Goal: Task Accomplishment & Management: Manage account settings

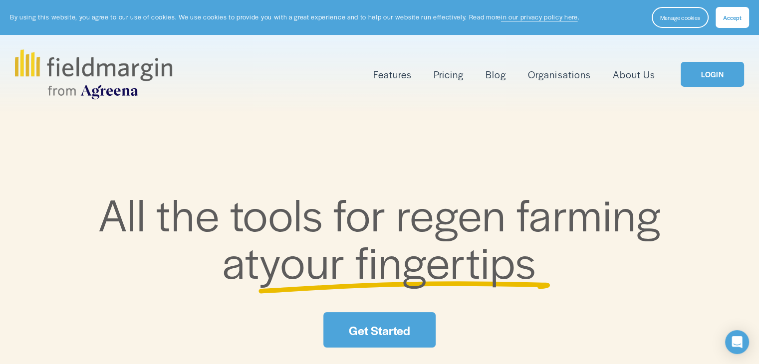
drag, startPoint x: 381, startPoint y: 319, endPoint x: 311, endPoint y: 276, distance: 82.4
click at [311, 276] on span "your fingertips" at bounding box center [397, 261] width 277 height 62
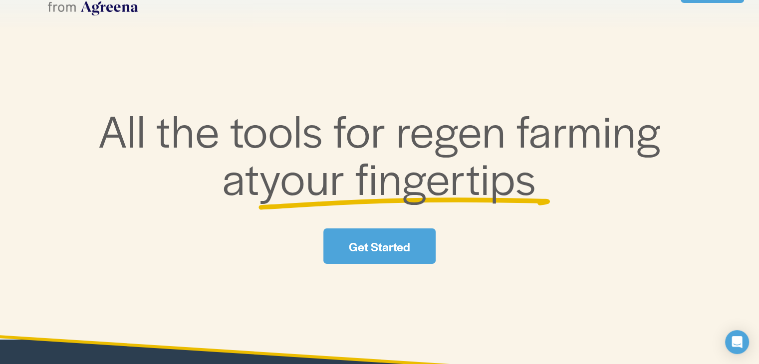
scroll to position [84, 0]
click at [398, 240] on link "Get Started" at bounding box center [379, 246] width 112 height 35
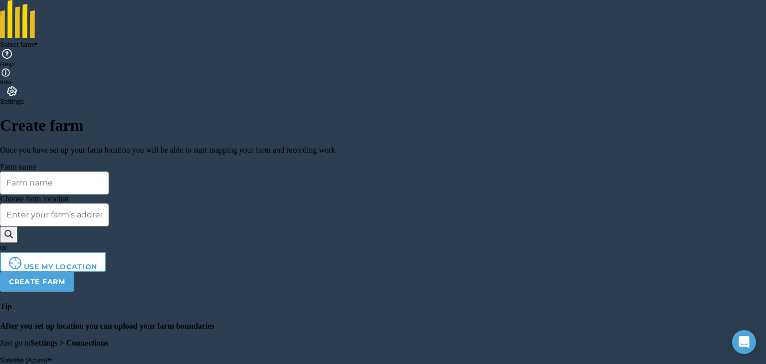
click at [103, 172] on input "Farm name" at bounding box center [54, 183] width 109 height 23
click at [51, 172] on input "Robinsglen" at bounding box center [54, 183] width 109 height 23
type input "RobinsGlen"
click at [96, 206] on input "Choose farm location" at bounding box center [54, 215] width 109 height 23
type input "Y34D925"
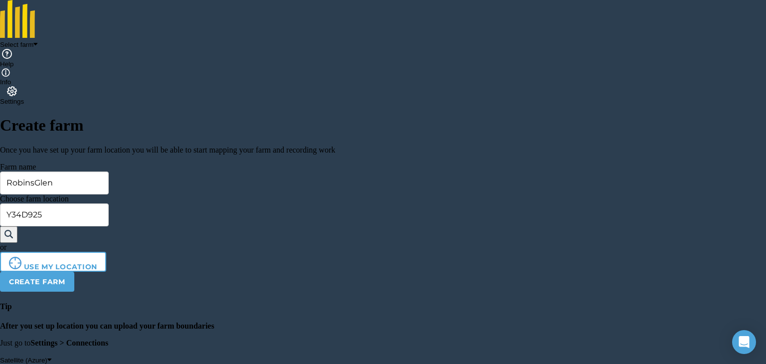
click at [13, 228] on img at bounding box center [8, 234] width 9 height 12
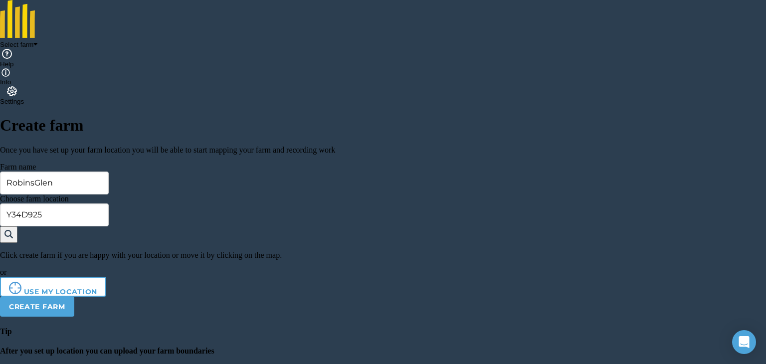
drag, startPoint x: 108, startPoint y: 316, endPoint x: 77, endPoint y: 321, distance: 31.3
click at [74, 317] on button "Create farm" at bounding box center [37, 307] width 74 height 20
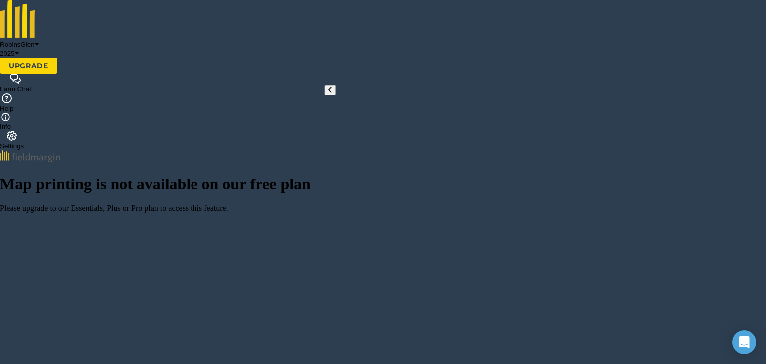
checkbox input "true"
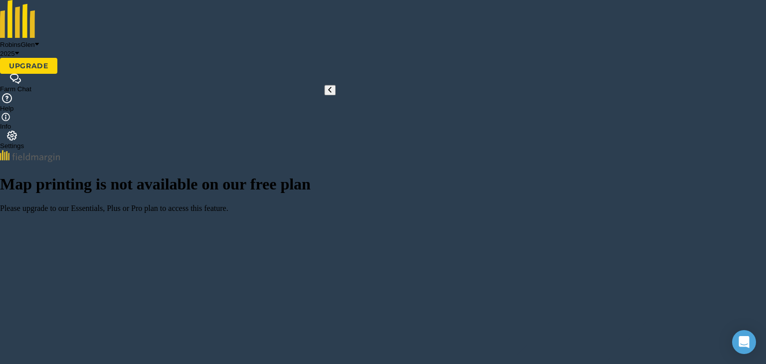
drag, startPoint x: 189, startPoint y: 236, endPoint x: 214, endPoint y: 200, distance: 43.7
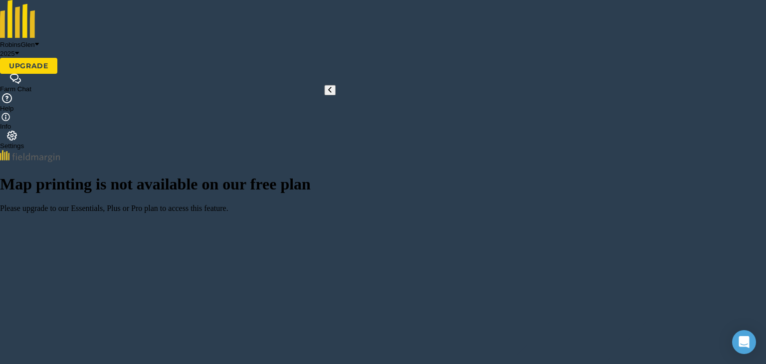
type input "Oak"
type input "Oak Wood"
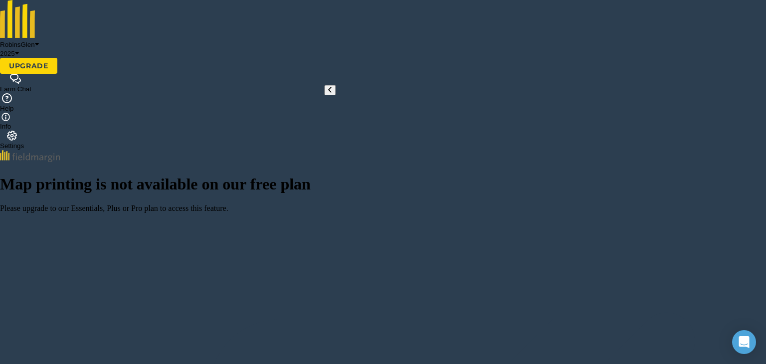
type input "O"
type input "W1"
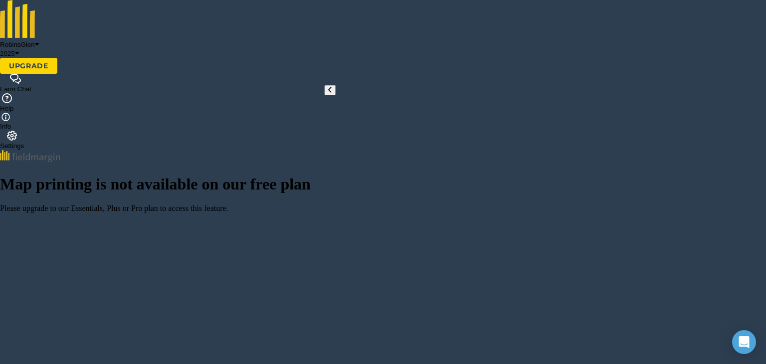
scroll to position [2, 0]
type input "w"
type input "FOREST"
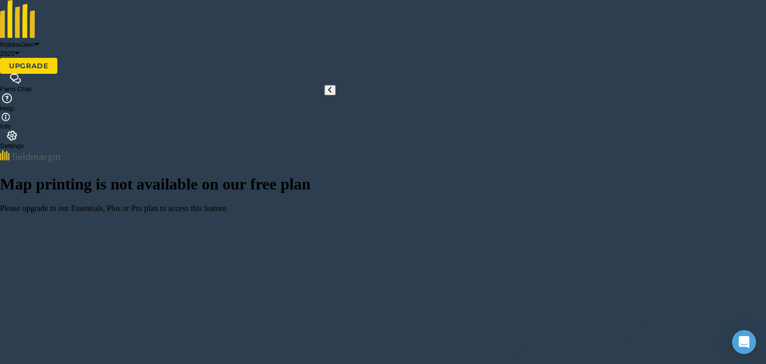
scroll to position [14, 0]
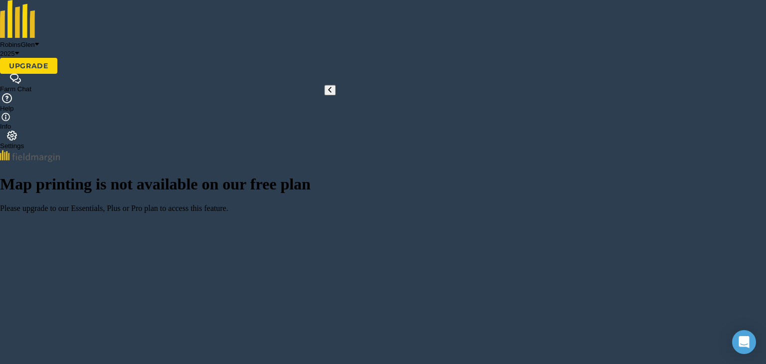
scroll to position [0, 0]
radio input "false"
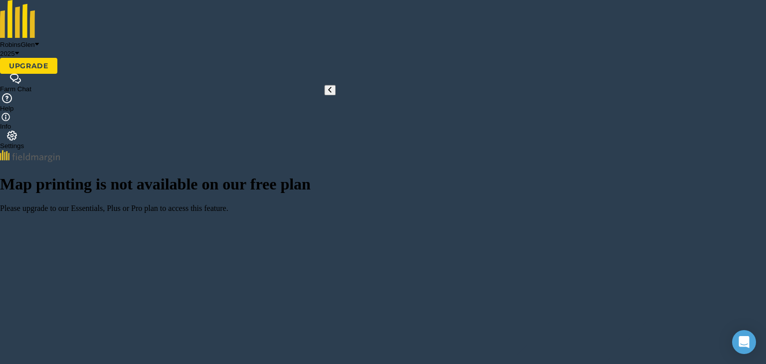
type input "Mullenahone"
type input "T1"
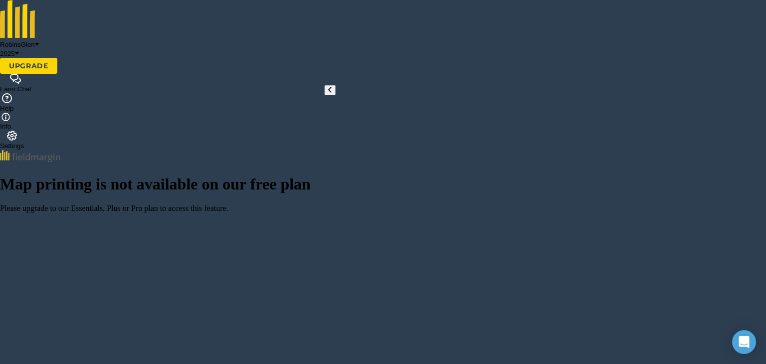
scroll to position [2, 0]
type input "T"
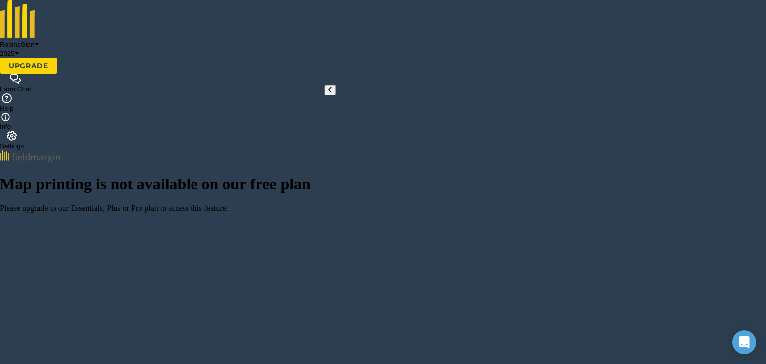
type input "Other"
drag, startPoint x: 135, startPoint y: 108, endPoint x: 32, endPoint y: 115, distance: 103.5
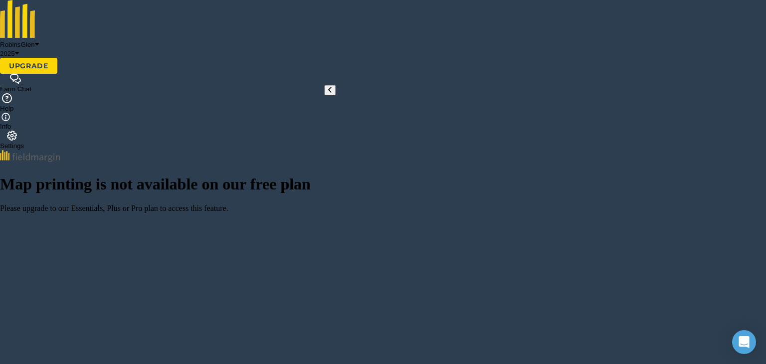
type input "OATS"
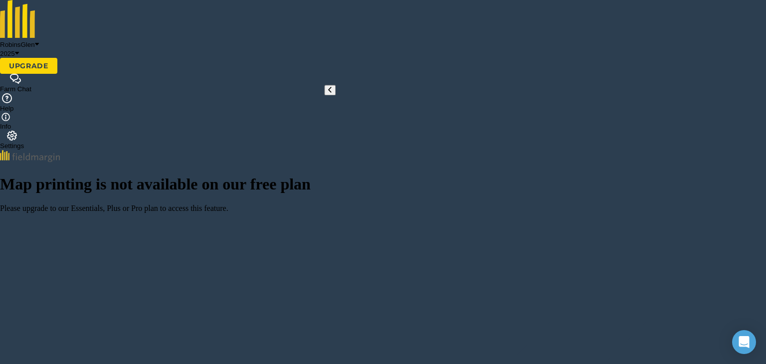
radio input "false"
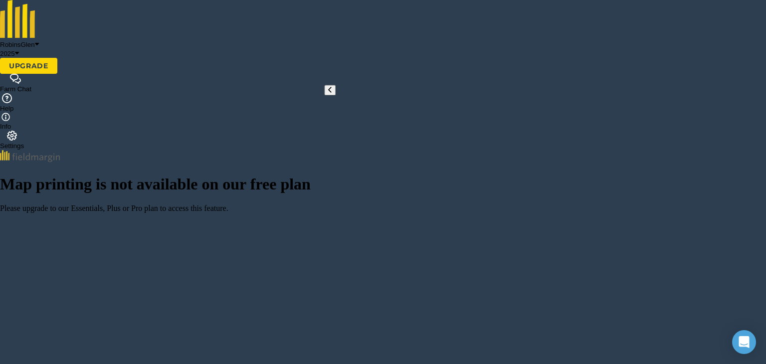
type input "Mast Field"
type input "T2"
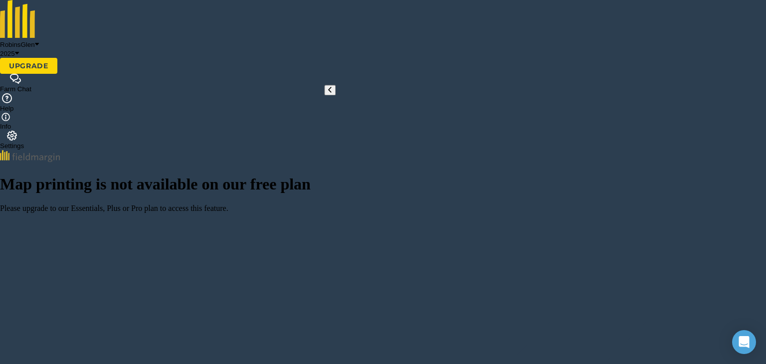
radio input "false"
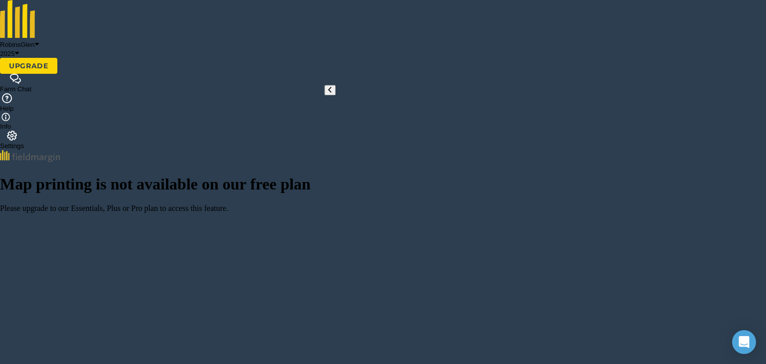
type input "WHEAT"
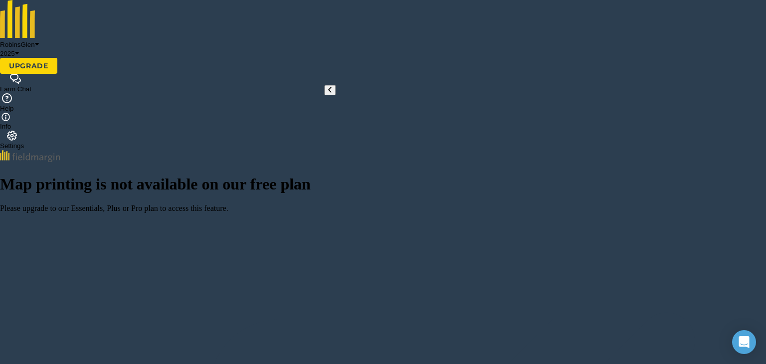
type input "Lawlors"
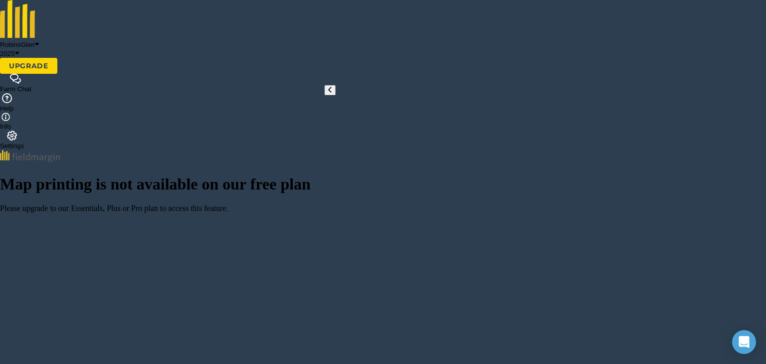
scroll to position [15, 0]
type input "[MEDICAL_DATA]"
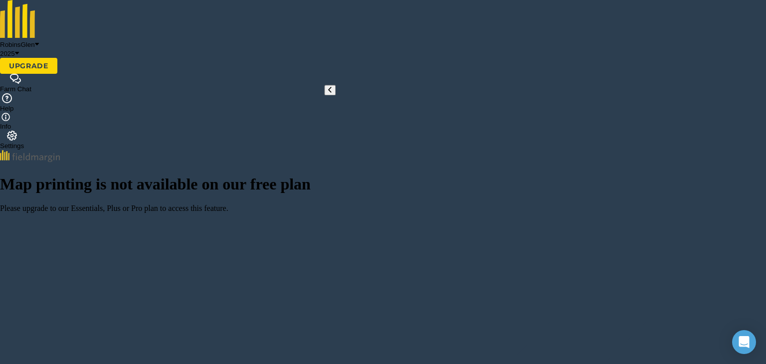
type input "BEANS"
radio input "false"
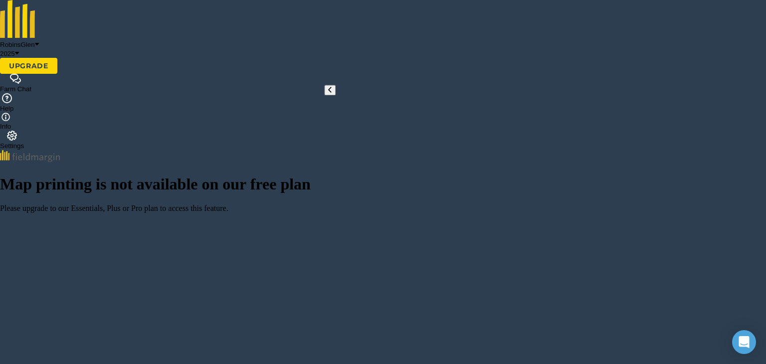
type input "3"
type input "3 Acres"
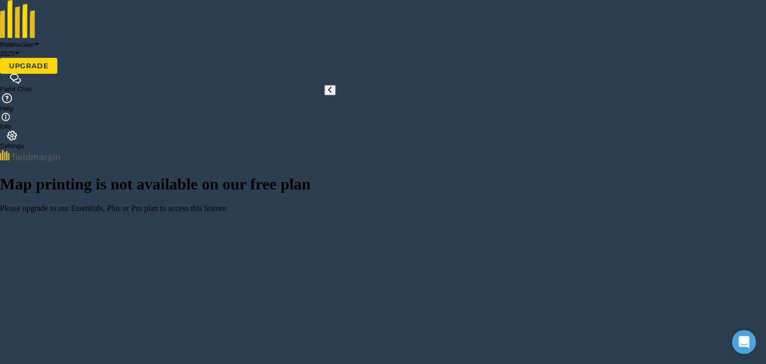
type input "T4"
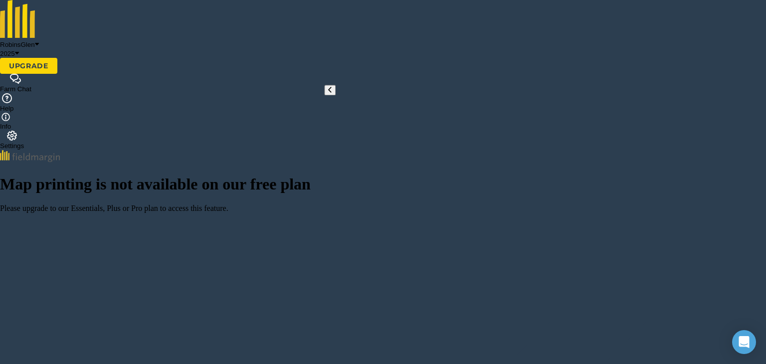
type input "POTATOES"
radio input "false"
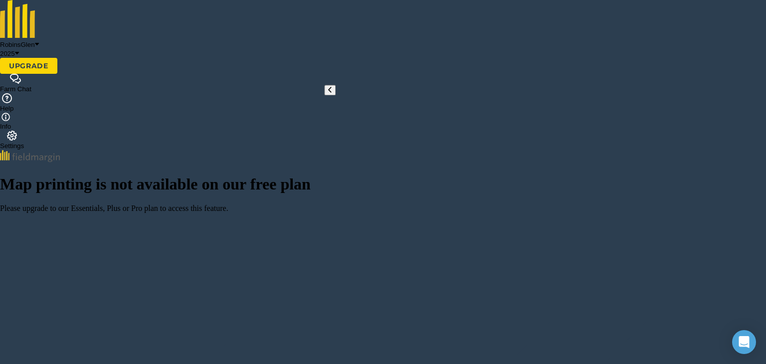
type input "Raw"
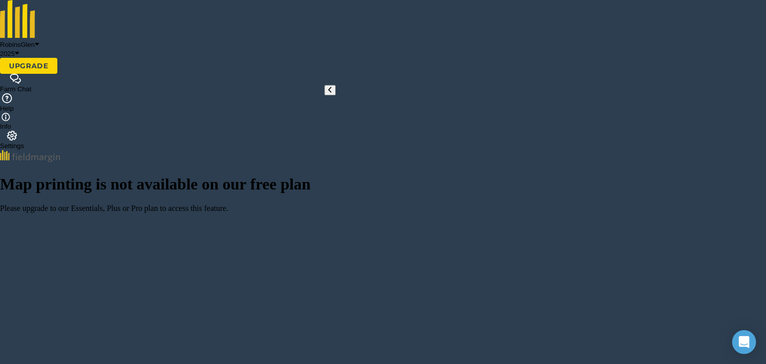
type input "T5"
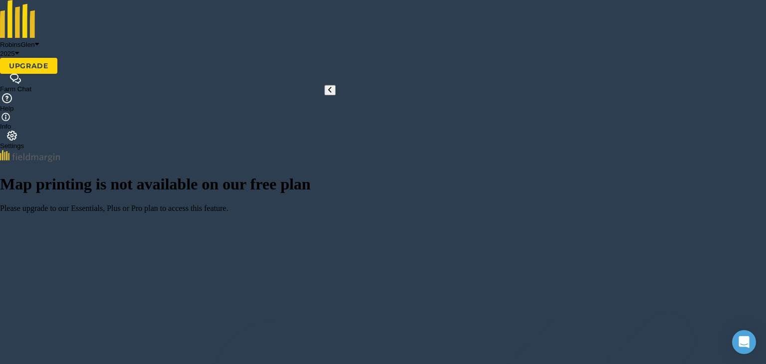
type input "O"
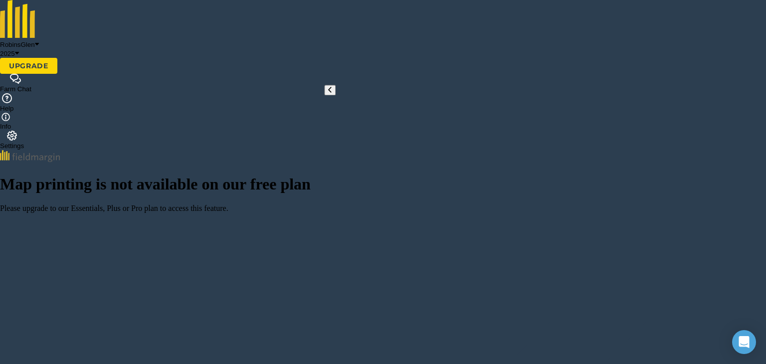
type input "FORAGE: MIXED"
drag, startPoint x: 119, startPoint y: 99, endPoint x: 0, endPoint y: 122, distance: 121.5
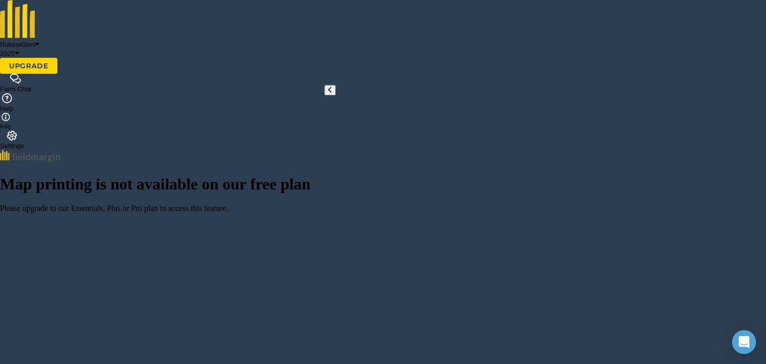
type input "Other"
type input "mix"
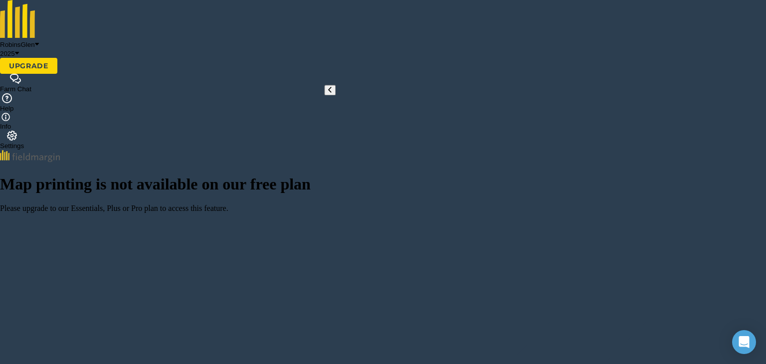
radio input "false"
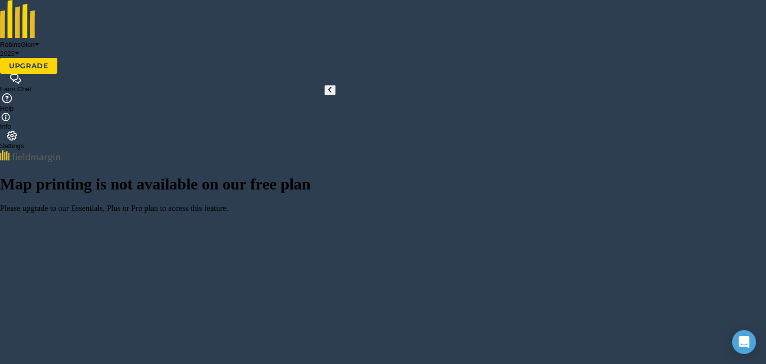
type input "15 Acres"
type input "T6"
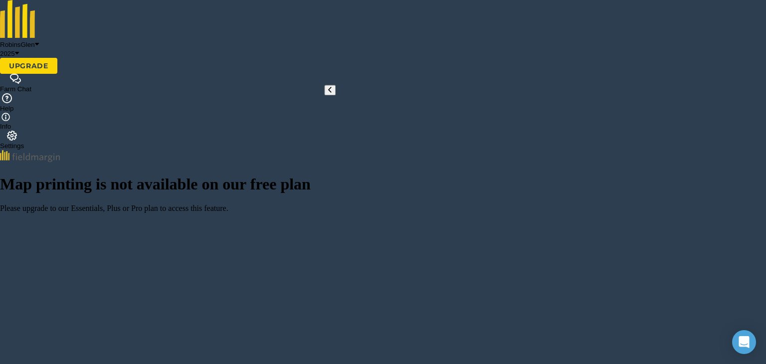
type input "GRASS"
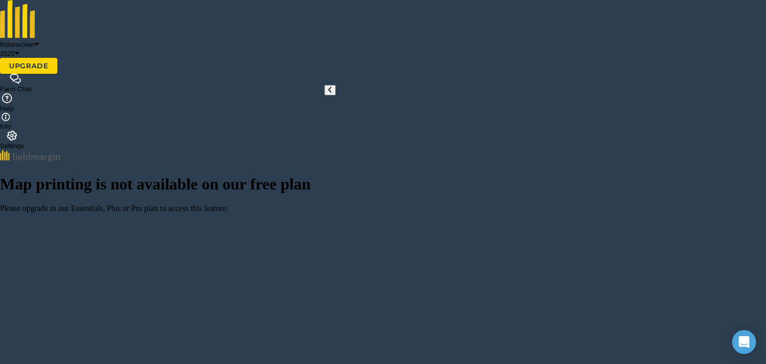
radio input "false"
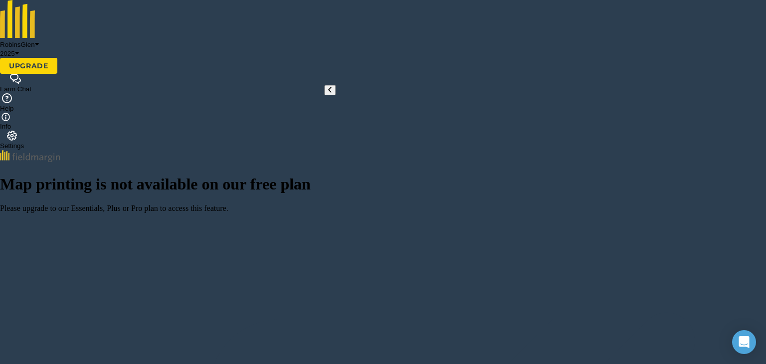
type input "Priest Field"
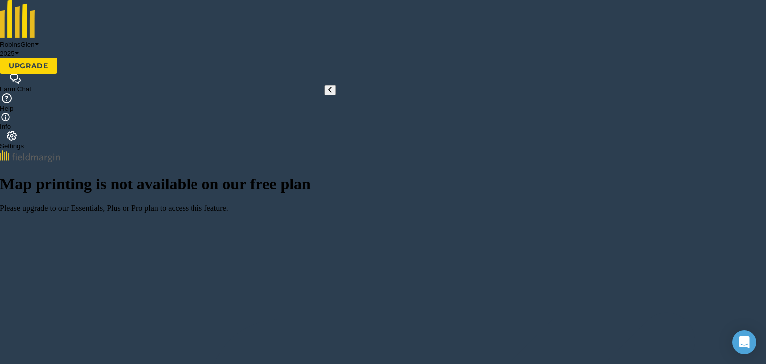
type input "T7"
radio input "false"
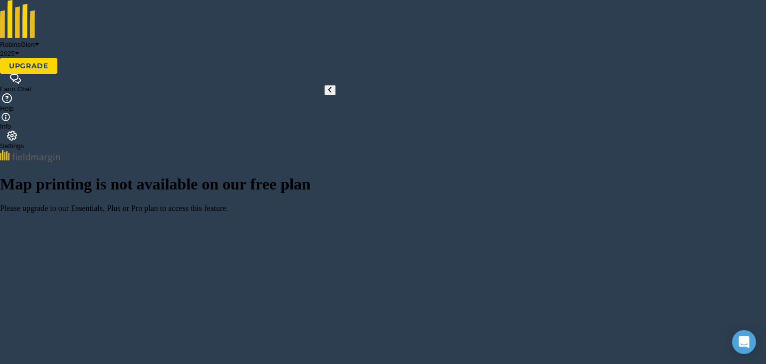
type input "[GEOGRAPHIC_DATA]"
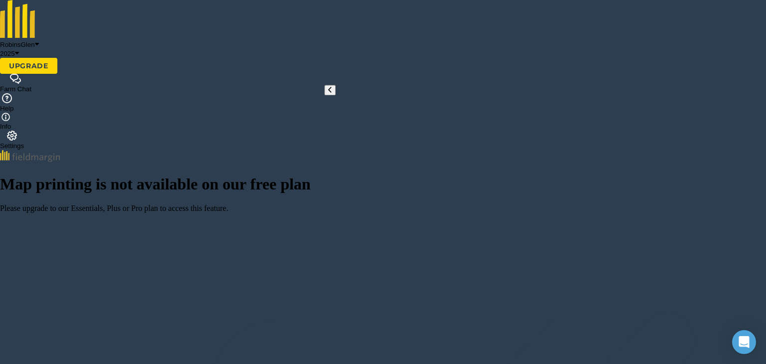
type input "G1"
radio input "false"
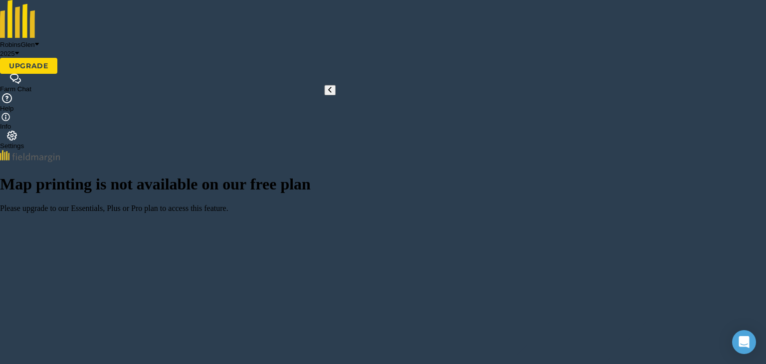
type input "Paddock"
type input "G2"
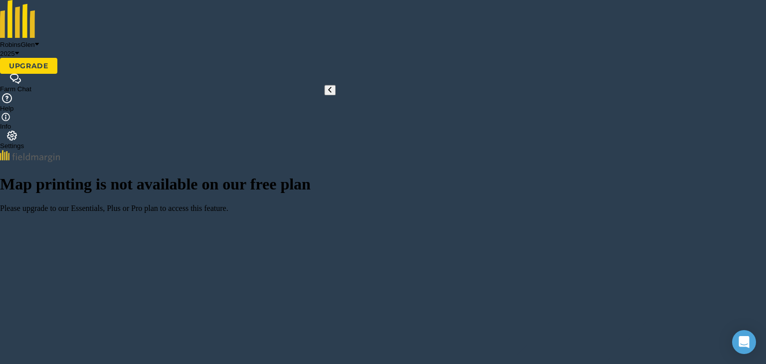
radio input "false"
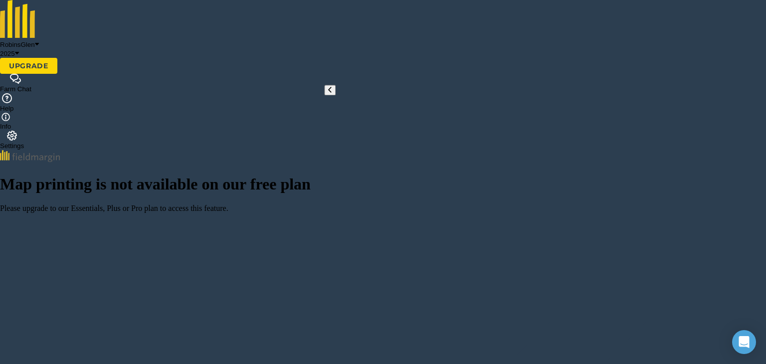
type input "[GEOGRAPHIC_DATA]"
type input "G3"
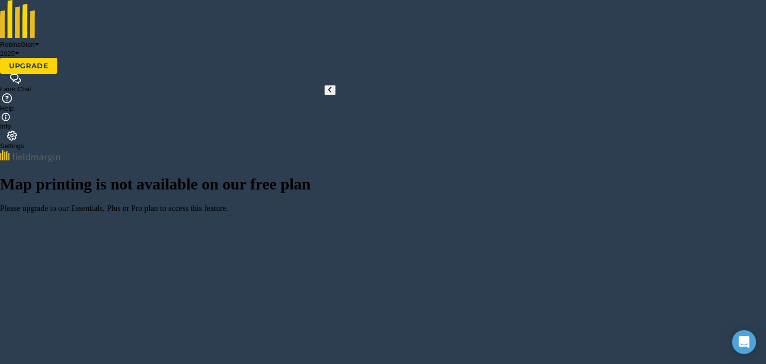
radio input "false"
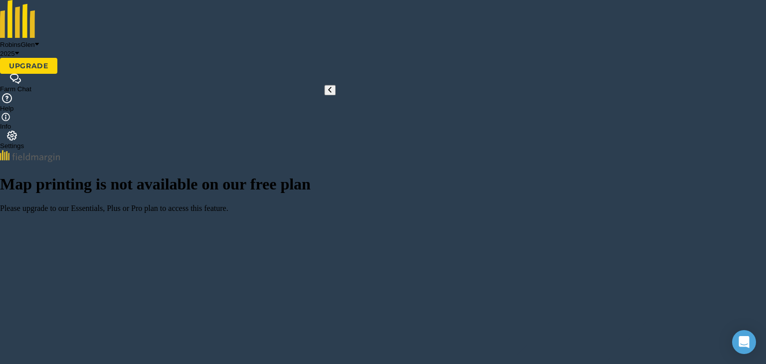
type input "[GEOGRAPHIC_DATA]"
type input "G4"
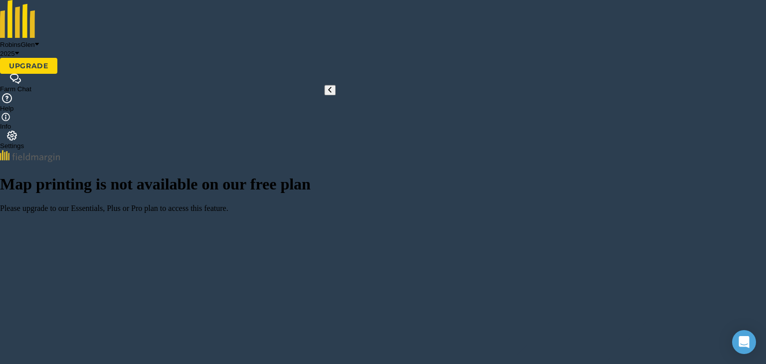
radio input "false"
type input "Orchard"
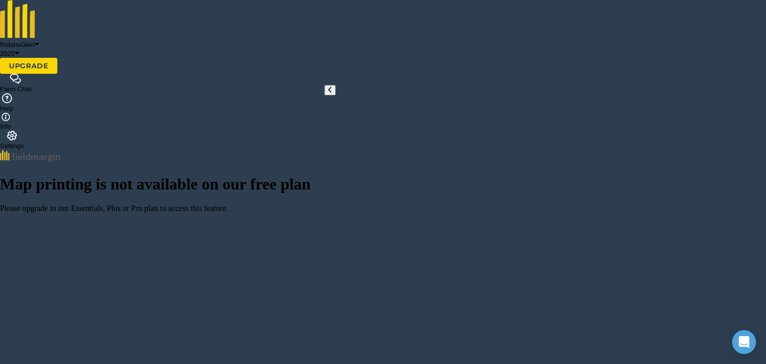
type input "O1"
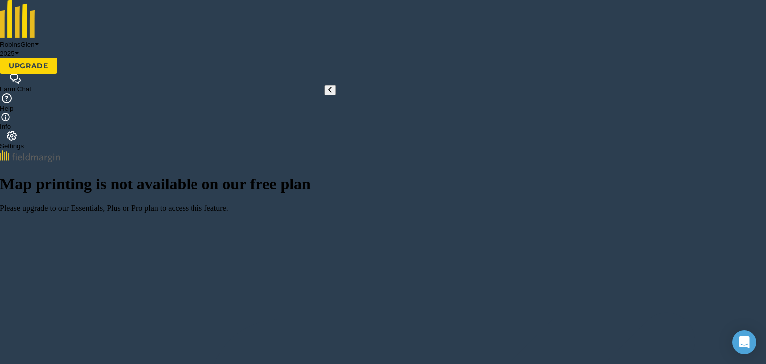
type input "ORCHARD-GRASS"
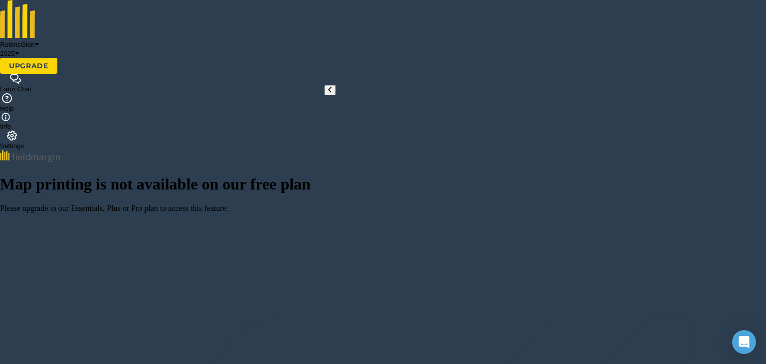
radio input "false"
type input "[GEOGRAPHIC_DATA]"
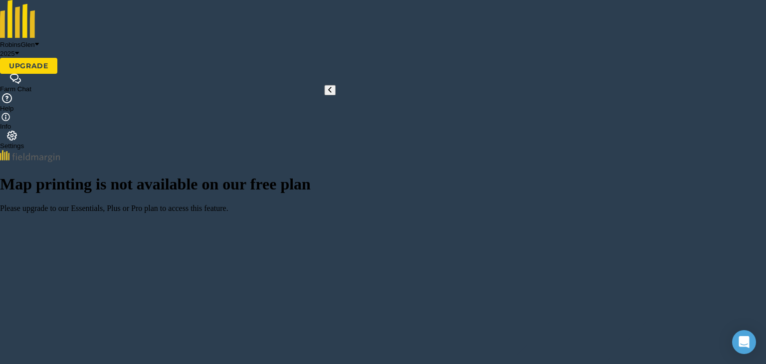
type input "G5"
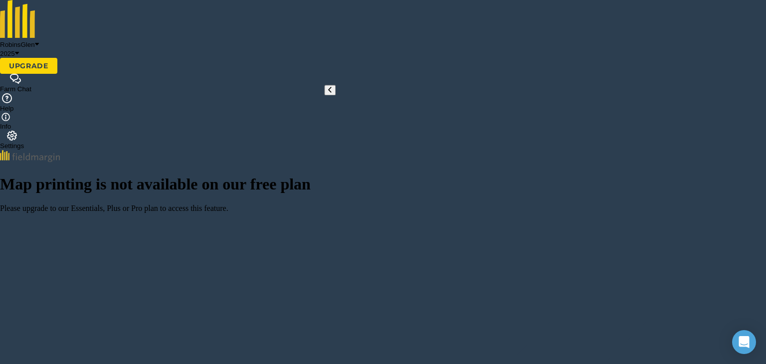
radio input "false"
type input "Long Acre"
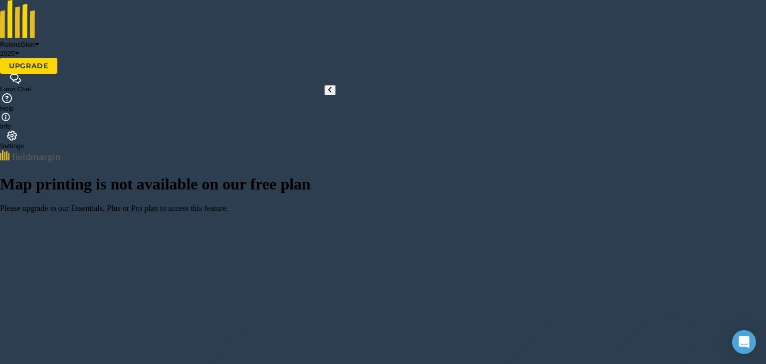
type input "G6"
radio input "false"
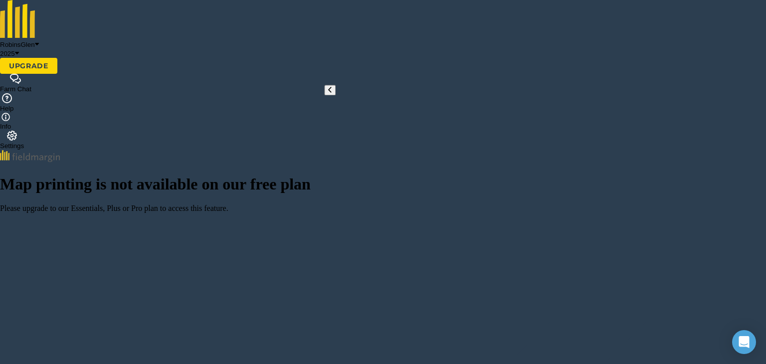
drag, startPoint x: 103, startPoint y: 255, endPoint x: 133, endPoint y: 168, distance: 92.8
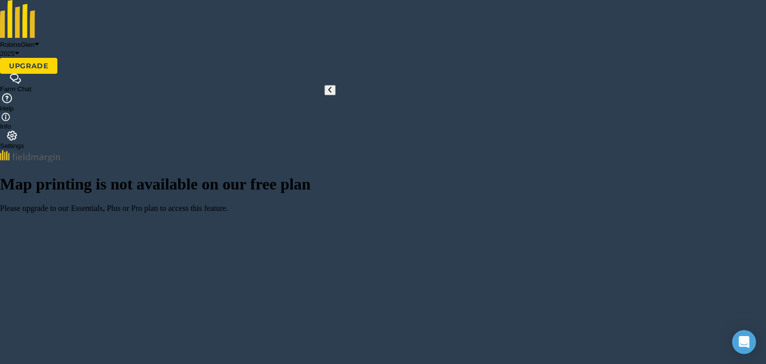
type input "GRASS"
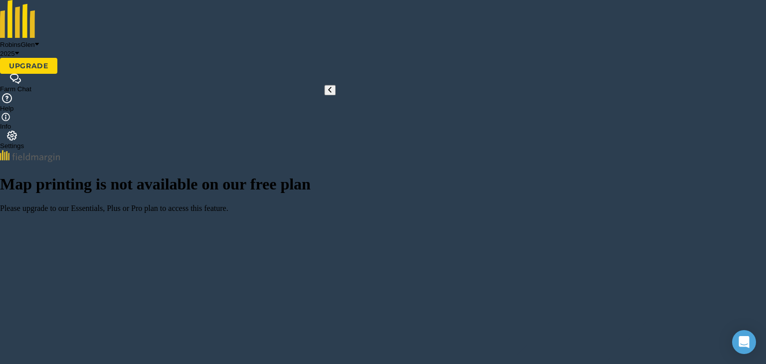
type input "Valley wood"
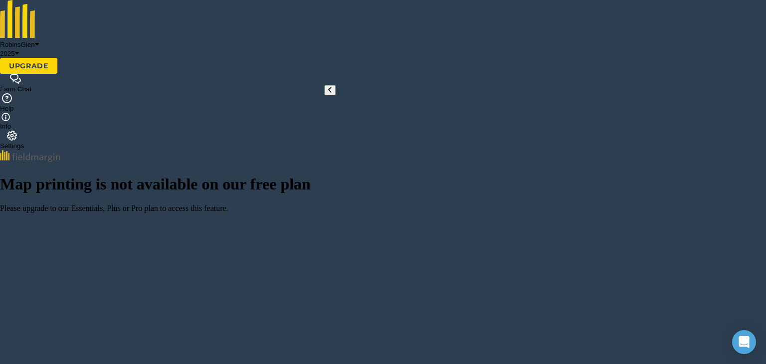
type input "F2"
radio input "false"
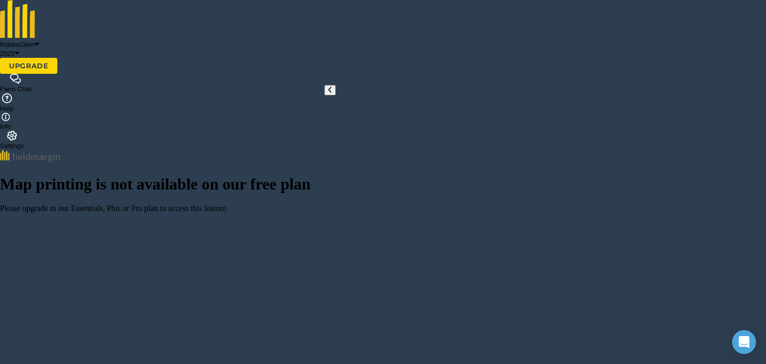
type input "Across the Valley"
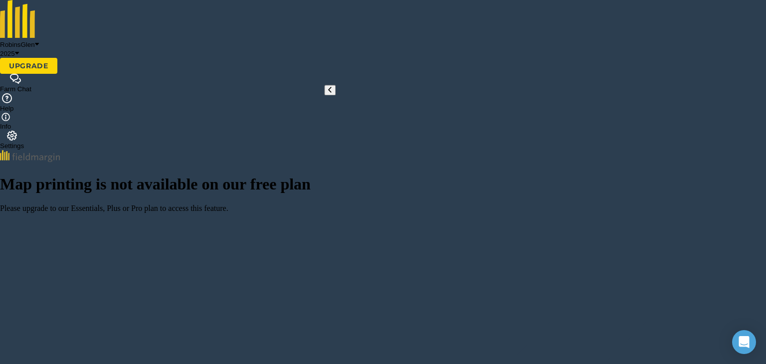
type input "G7"
drag, startPoint x: 171, startPoint y: 290, endPoint x: 215, endPoint y: 259, distance: 53.3
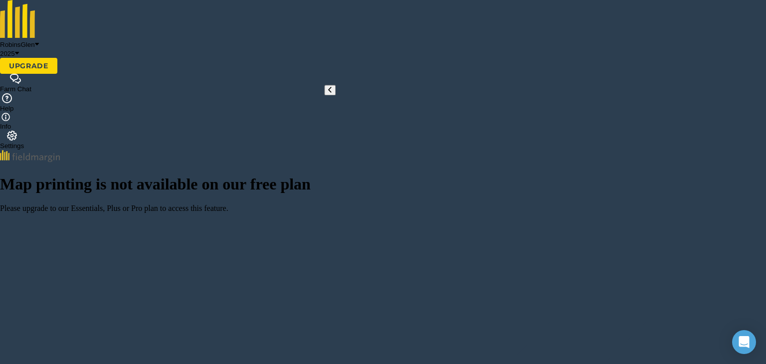
radio input "false"
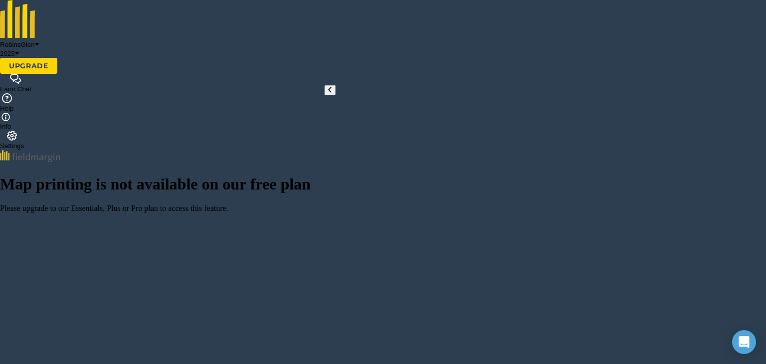
type input "Upper 5 acres"
type input "T7"
drag, startPoint x: 158, startPoint y: 245, endPoint x: 212, endPoint y: 178, distance: 86.0
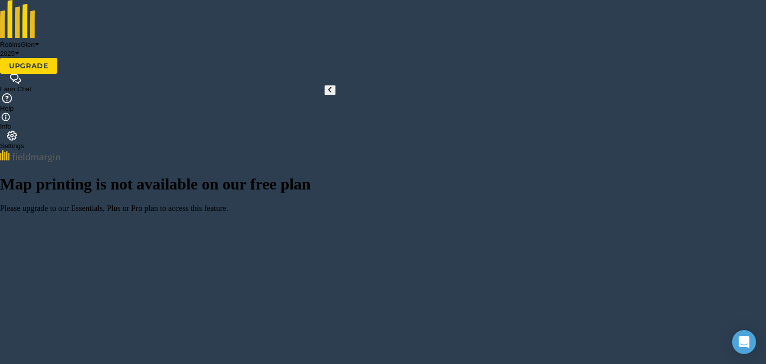
drag, startPoint x: 263, startPoint y: 189, endPoint x: 283, endPoint y: 170, distance: 27.2
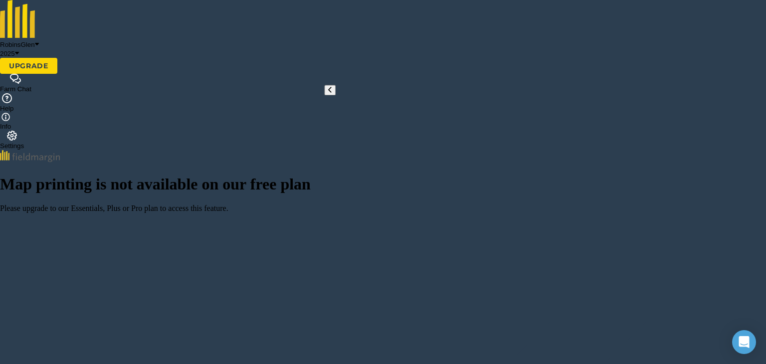
radio input "false"
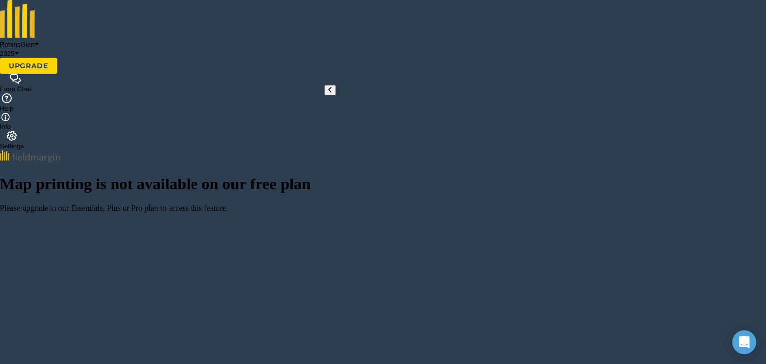
type input "Lower 5 acres"
type input "T8"
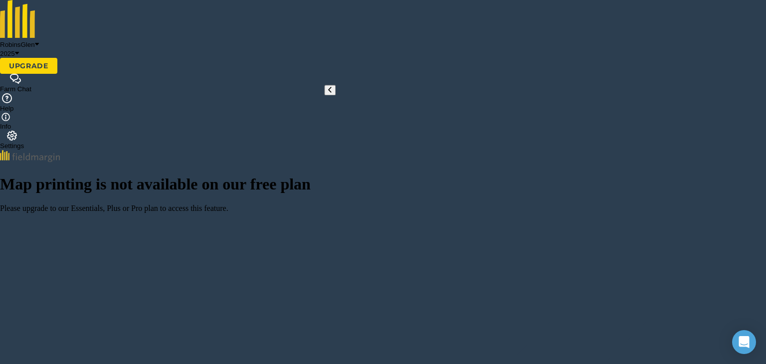
radio input "false"
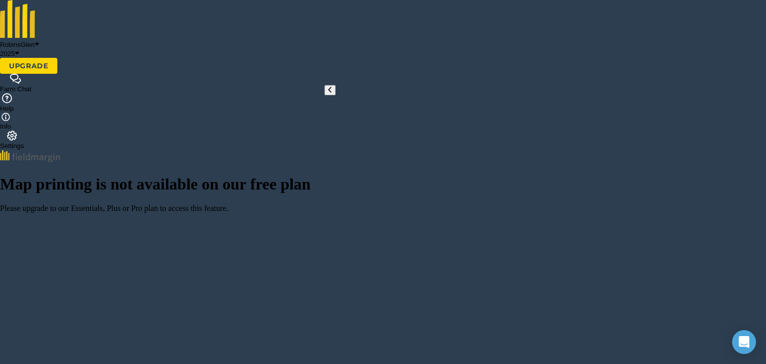
type input "[GEOGRAPHIC_DATA]"
type input "T9"
drag, startPoint x: 201, startPoint y: 260, endPoint x: 216, endPoint y: 211, distance: 51.0
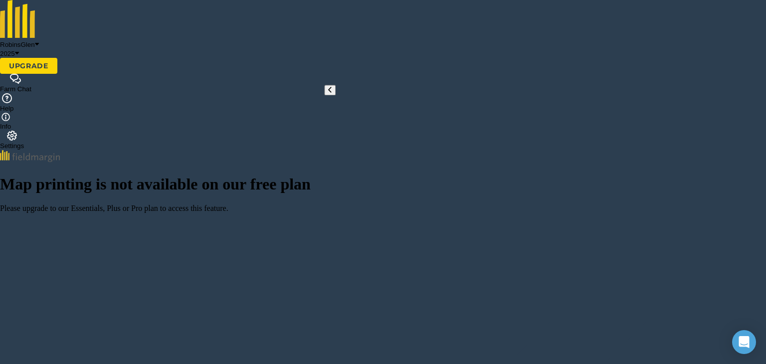
type input "CLOVER"
radio input "false"
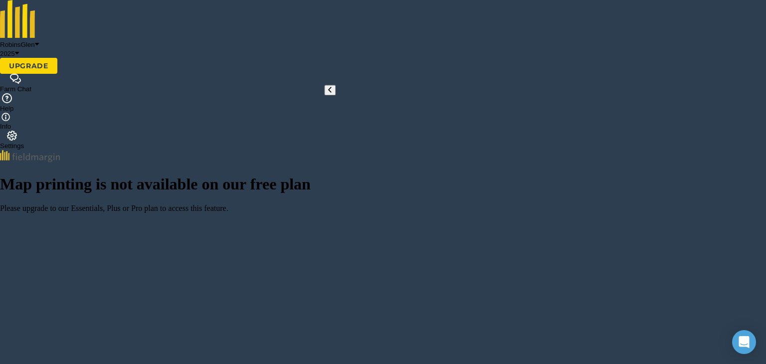
scroll to position [208, 0]
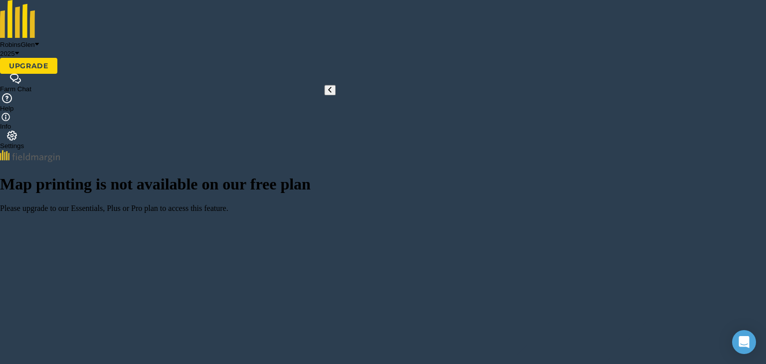
type input "[PERSON_NAME] [GEOGRAPHIC_DATA]"
type input "T10"
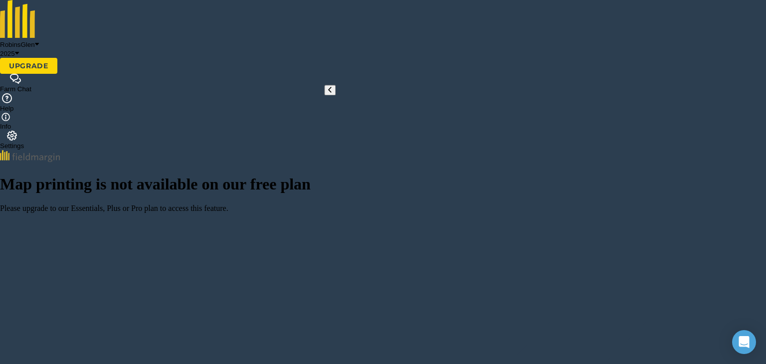
radio input "false"
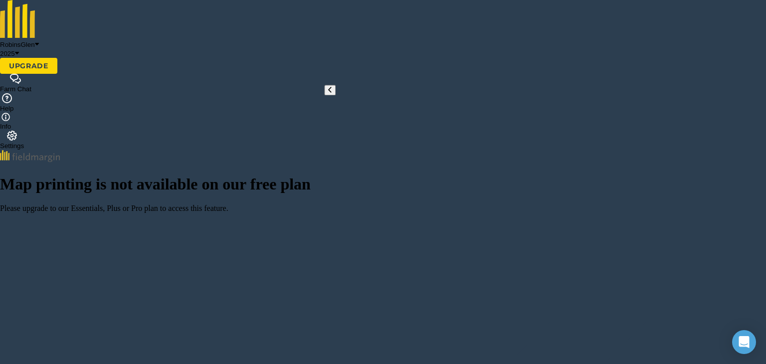
type input "[GEOGRAPHIC_DATA] School"
type input "T11"
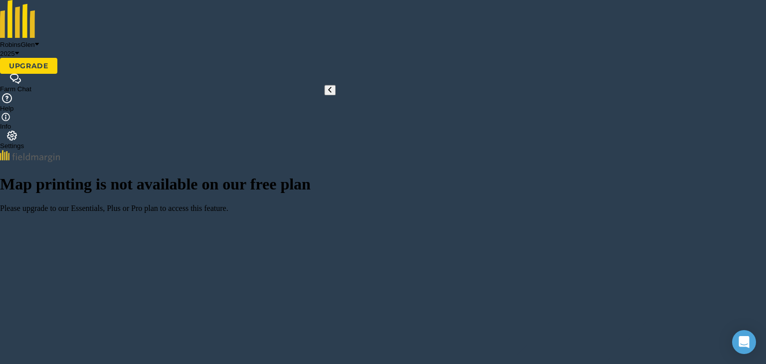
drag, startPoint x: 158, startPoint y: 274, endPoint x: 180, endPoint y: 199, distance: 79.0
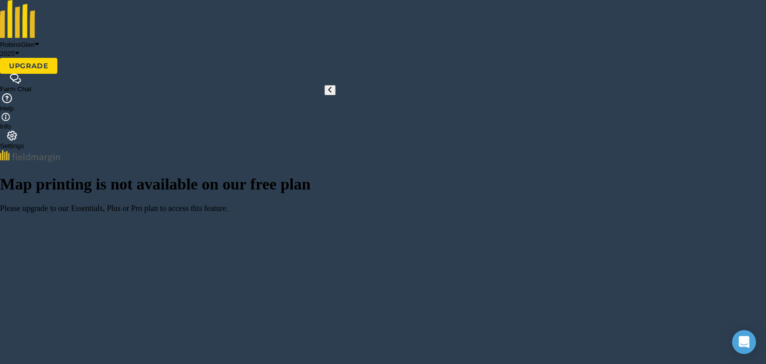
radio input "true"
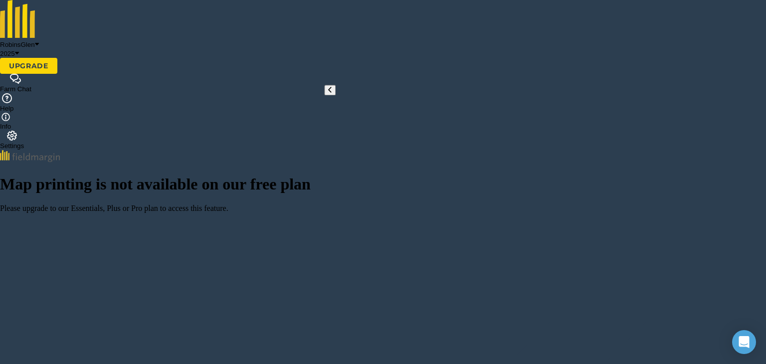
type input "[GEOGRAPHIC_DATA] [GEOGRAPHIC_DATA]"
type input "F3"
drag, startPoint x: 135, startPoint y: 260, endPoint x: 161, endPoint y: 211, distance: 56.5
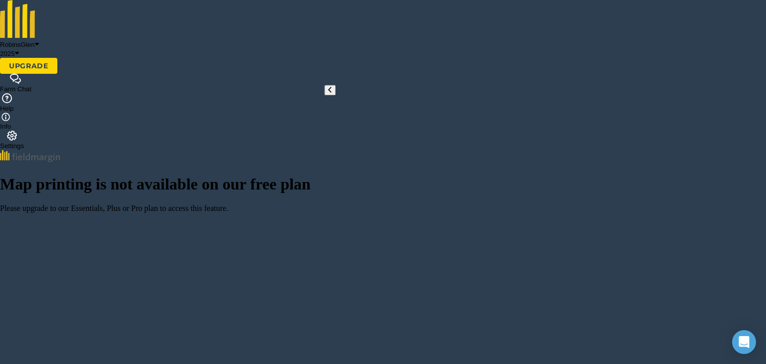
radio input "true"
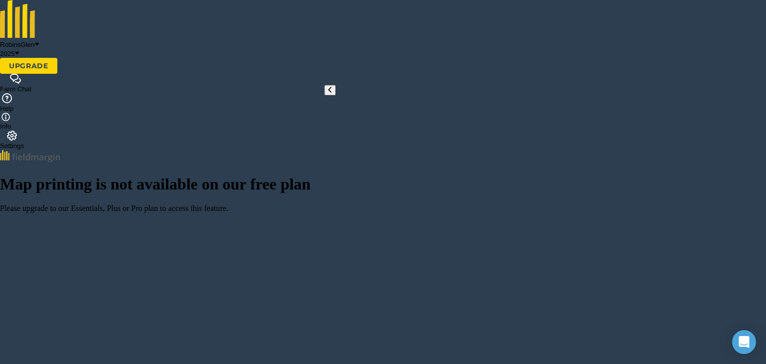
scroll to position [222, 0]
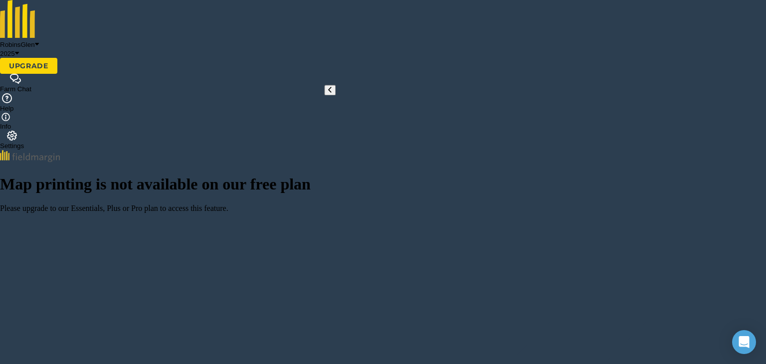
radio input "true"
radio input "false"
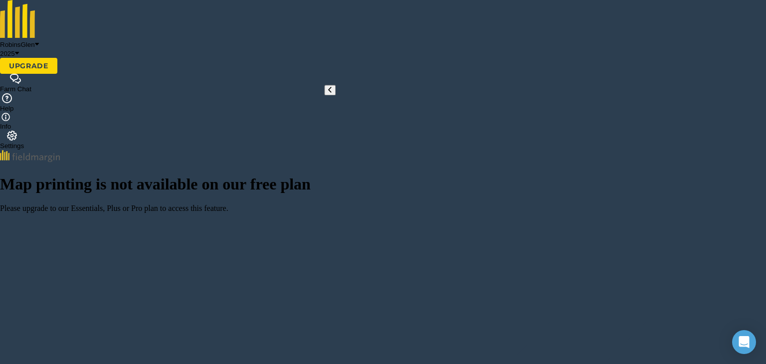
scroll to position [263, 0]
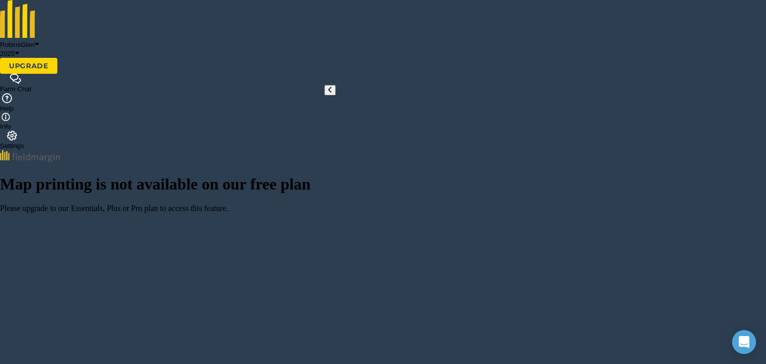
scroll to position [57, 0]
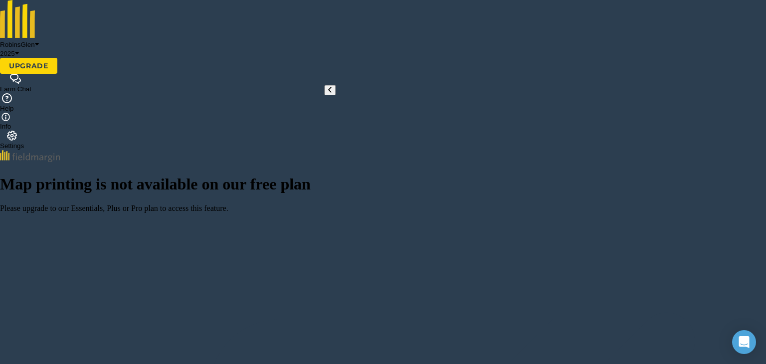
type input "Daisys"
type input "H1"
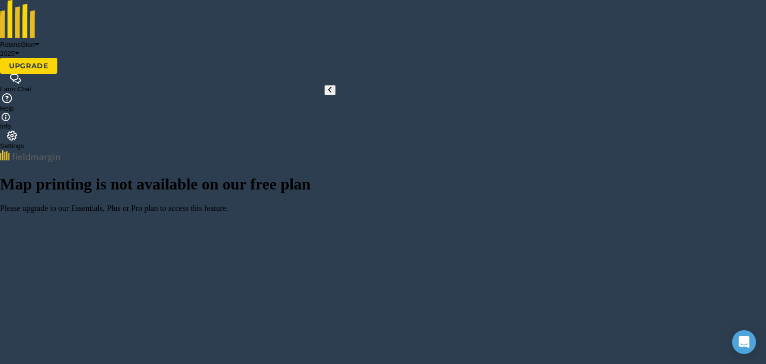
type input "Other"
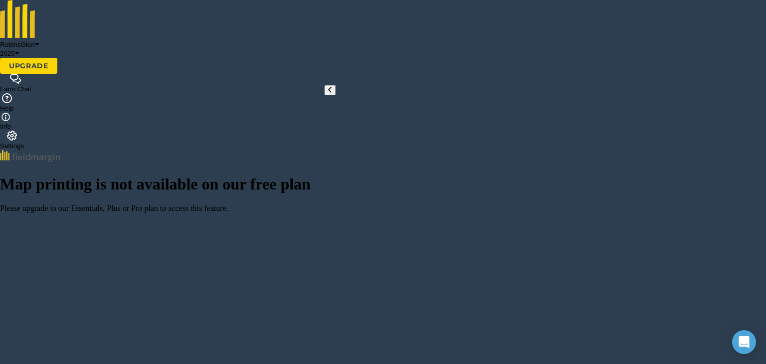
type input "Plot"
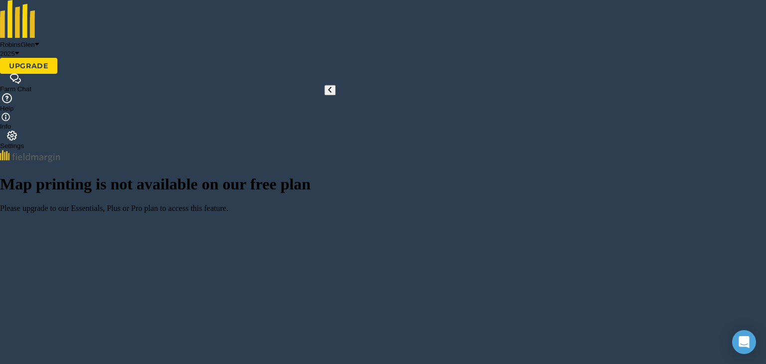
type input "Yard"
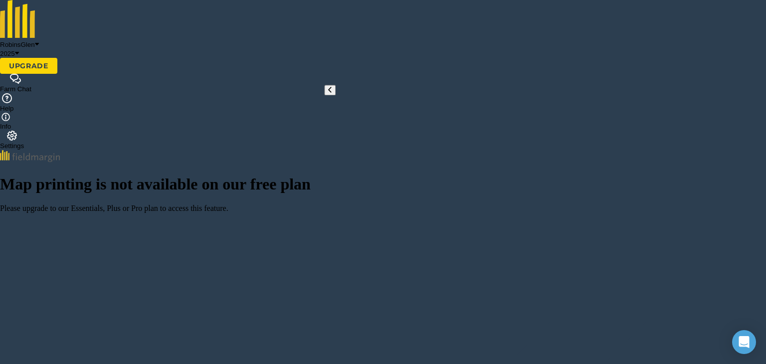
type input "Y1"
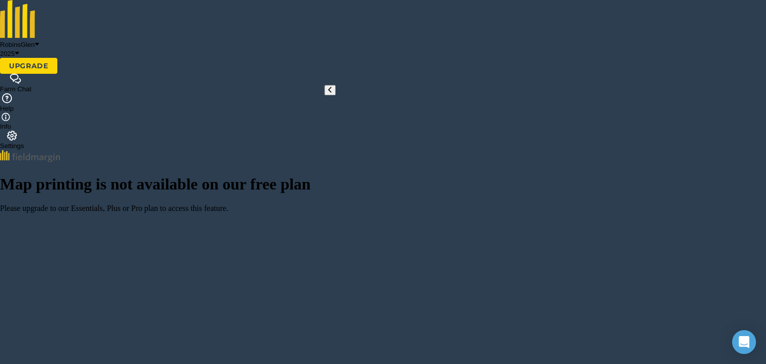
type input "Other"
type input "Yard"
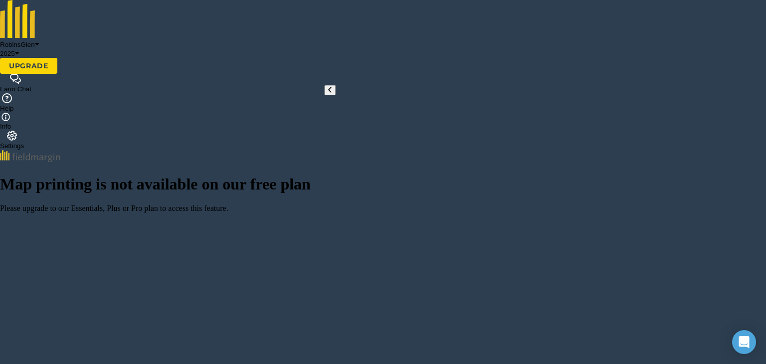
click at [18, 131] on img at bounding box center [12, 136] width 12 height 10
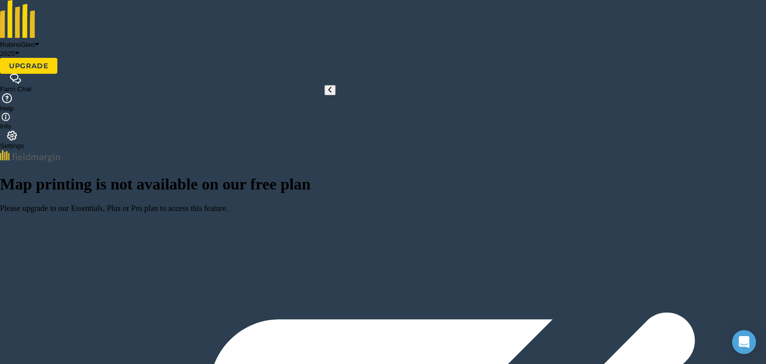
click at [328, 94] on icon at bounding box center [329, 89] width 3 height 7
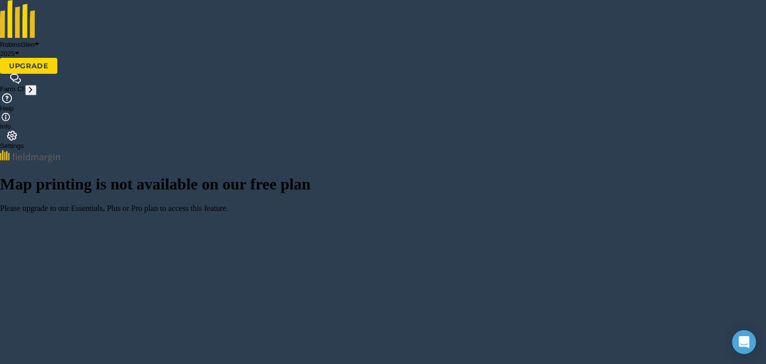
click at [27, 95] on button at bounding box center [30, 90] width 11 height 10
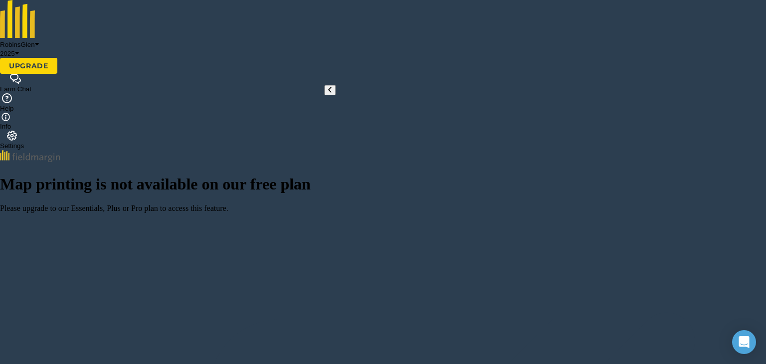
scroll to position [215, 0]
click at [332, 95] on button at bounding box center [329, 90] width 11 height 10
click at [32, 94] on icon at bounding box center [30, 89] width 3 height 7
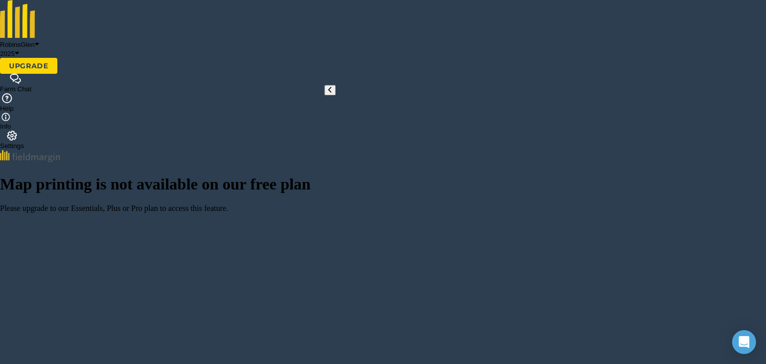
scroll to position [144, 0]
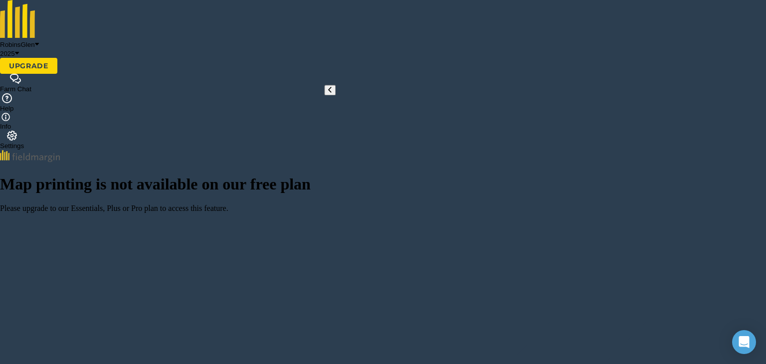
scroll to position [445, 0]
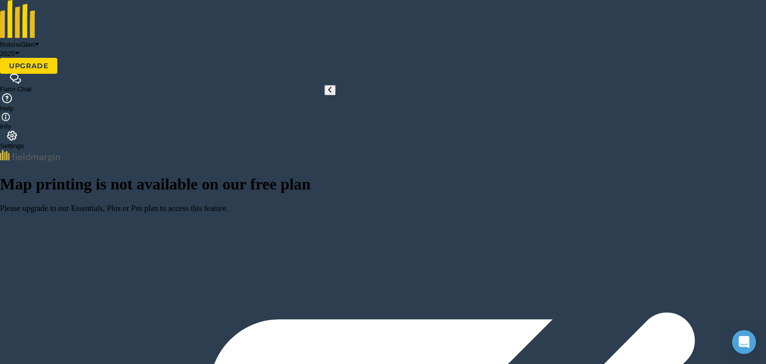
scroll to position [50, 0]
type textarea "2018 - Pot 2019 - beans"
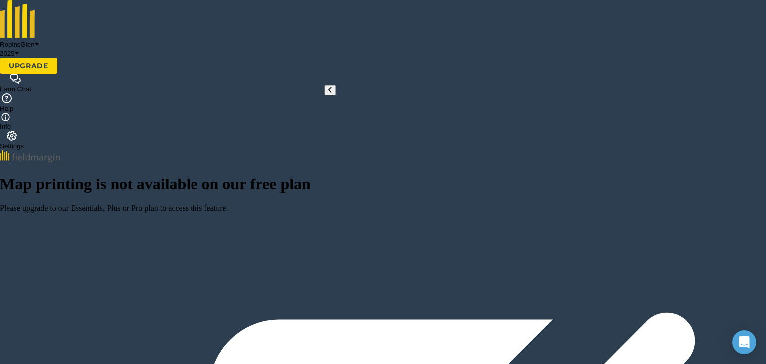
scroll to position [0, 0]
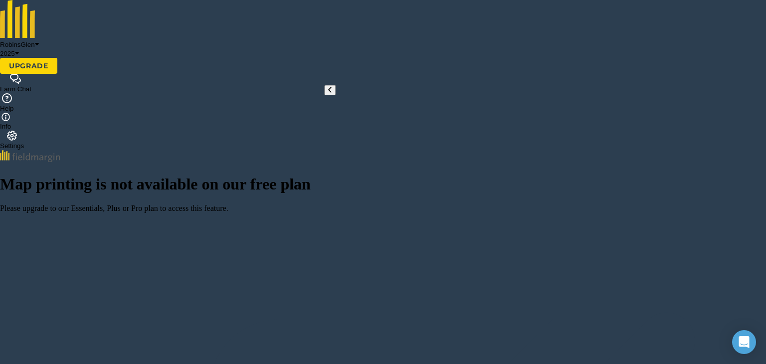
click at [328, 94] on icon at bounding box center [329, 89] width 3 height 7
